Goal: Transaction & Acquisition: Purchase product/service

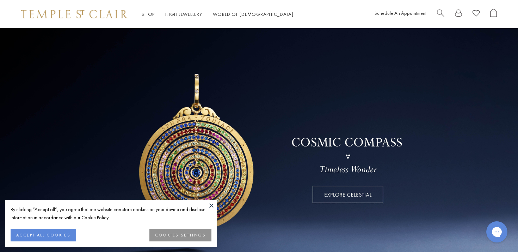
click at [211, 205] on button at bounding box center [211, 205] width 11 height 11
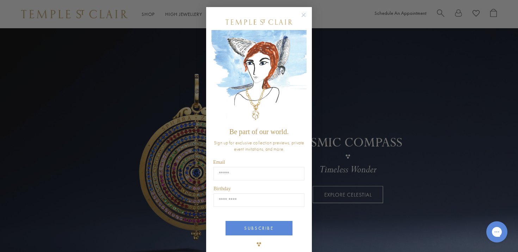
click at [302, 17] on circle "Close dialog" at bounding box center [303, 15] width 8 height 8
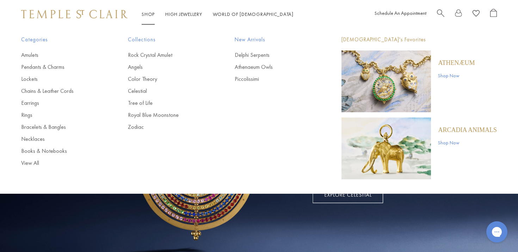
click at [28, 167] on div "Categories Amulets Pendants & Charms Lockets Chains & Leather Cords Earrings Ri…" at bounding box center [259, 107] width 511 height 158
click at [31, 165] on link "View All" at bounding box center [60, 163] width 79 height 8
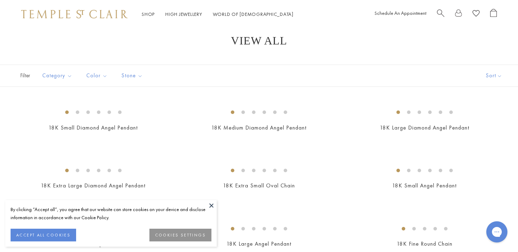
scroll to position [13, 0]
click at [67, 234] on button "ACCEPT ALL COOKIES" at bounding box center [44, 234] width 66 height 13
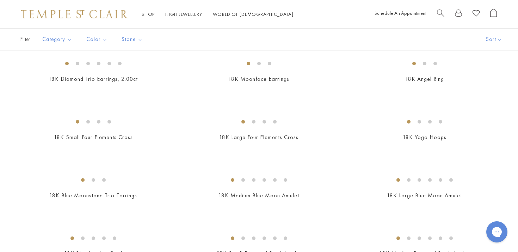
scroll to position [875, 0]
click at [0, 0] on img at bounding box center [0, 0] width 0 height 0
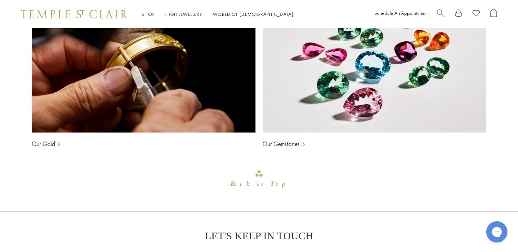
scroll to position [554, 0]
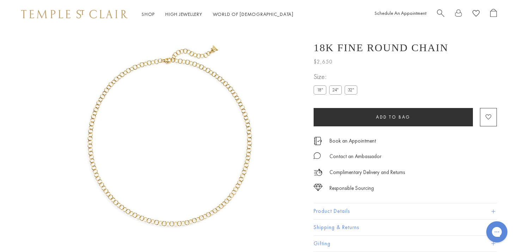
scroll to position [28, 0]
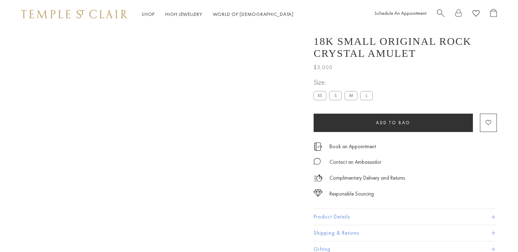
scroll to position [554, 0]
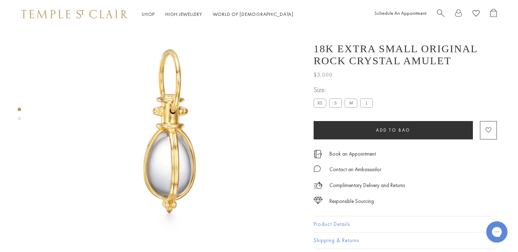
scroll to position [28, 0]
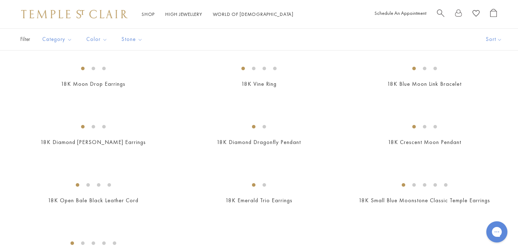
scroll to position [1280, 0]
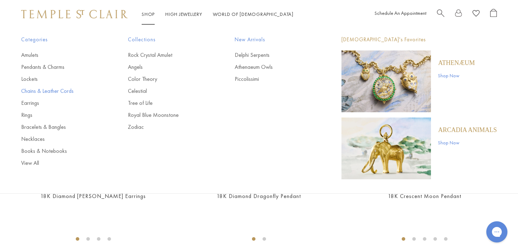
click at [48, 89] on link "Chains & Leather Cords" at bounding box center [60, 91] width 79 height 8
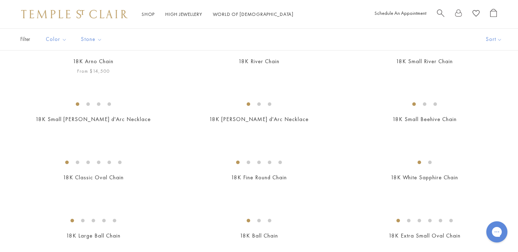
scroll to position [83, 0]
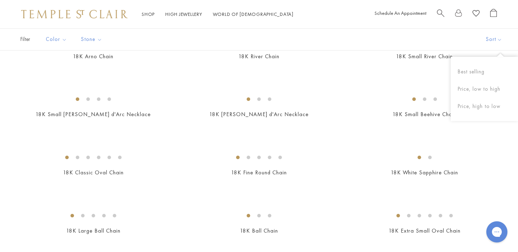
click at [495, 39] on button "Sort" at bounding box center [494, 39] width 48 height 21
click at [494, 39] on button "Sort" at bounding box center [494, 39] width 48 height 21
click at [493, 88] on button "Price, low to high" at bounding box center [484, 88] width 67 height 17
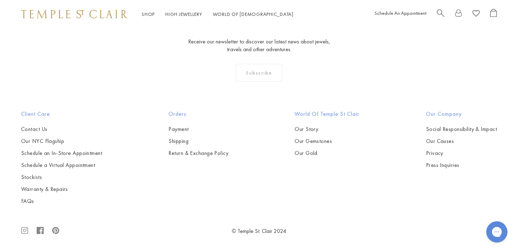
scroll to position [1045, 0]
